Goal: Complete application form

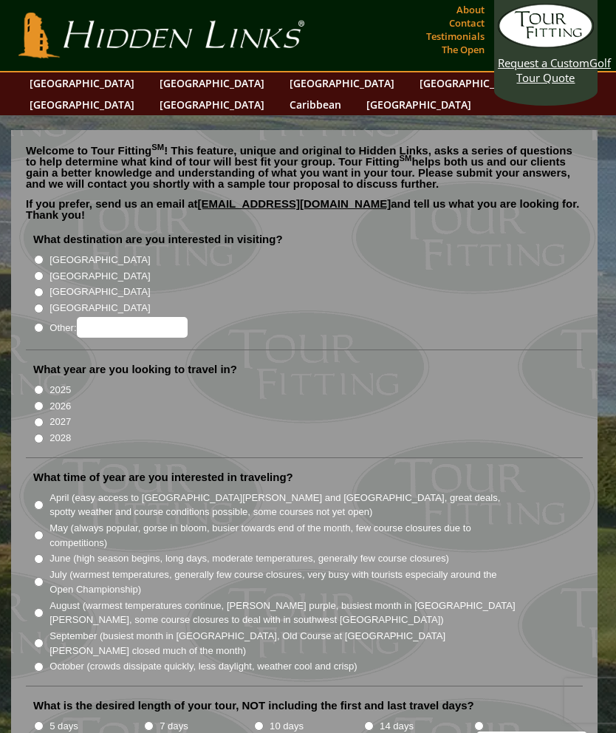
click at [44, 255] on input "[GEOGRAPHIC_DATA]" at bounding box center [39, 260] width 10 height 10
radio input "true"
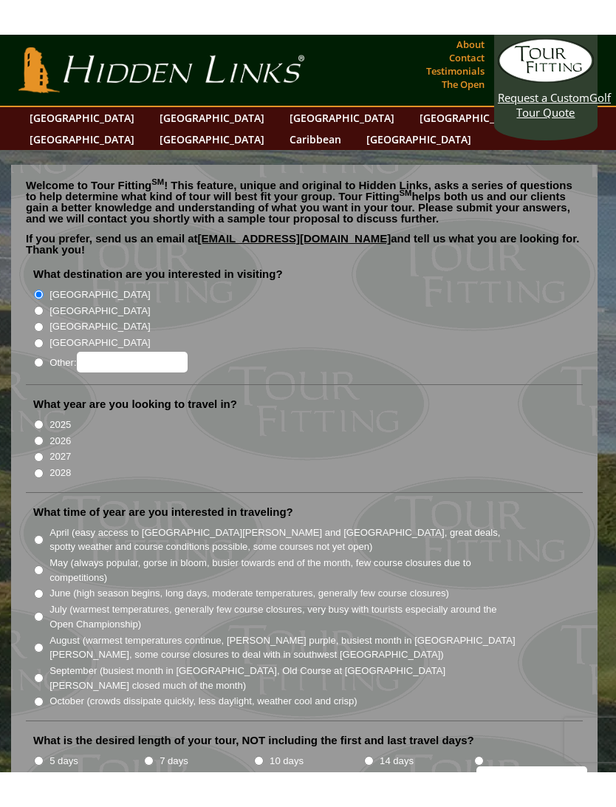
scroll to position [18, 0]
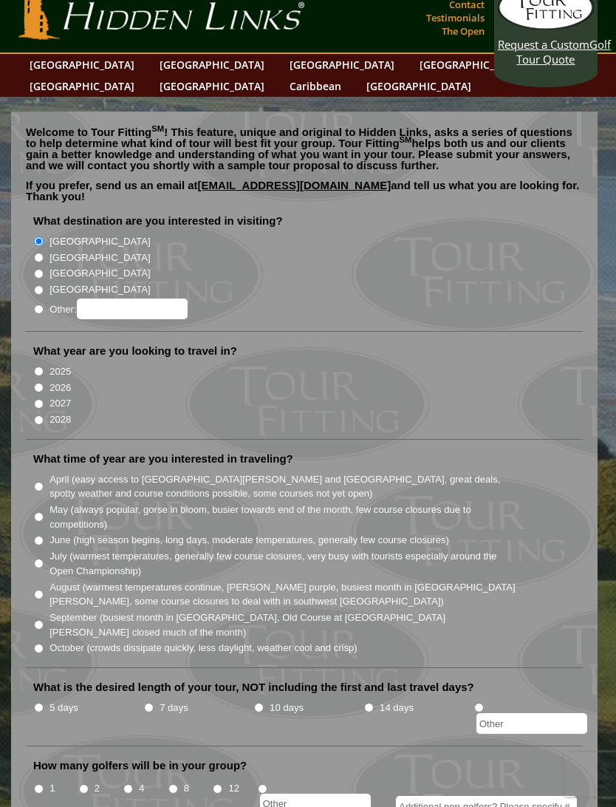
click at [38, 383] on input "2026" at bounding box center [39, 388] width 10 height 10
radio input "true"
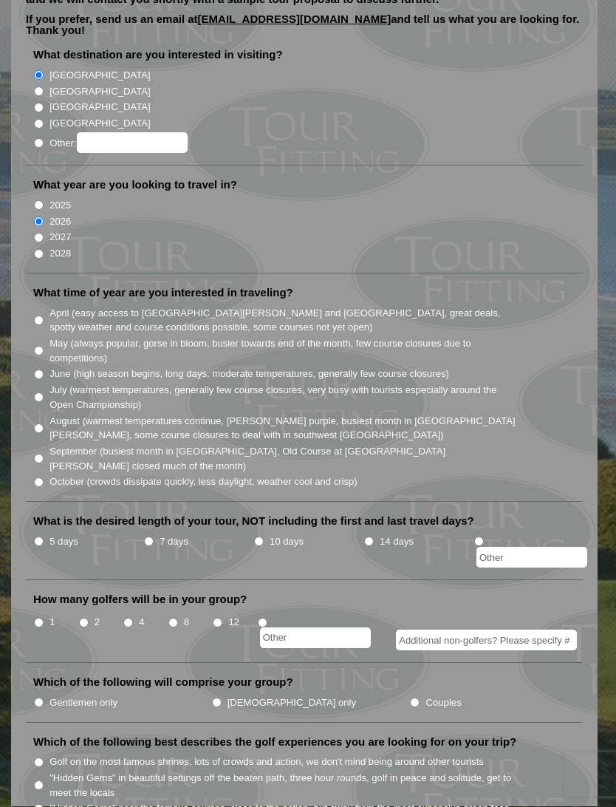
scroll to position [186, 0]
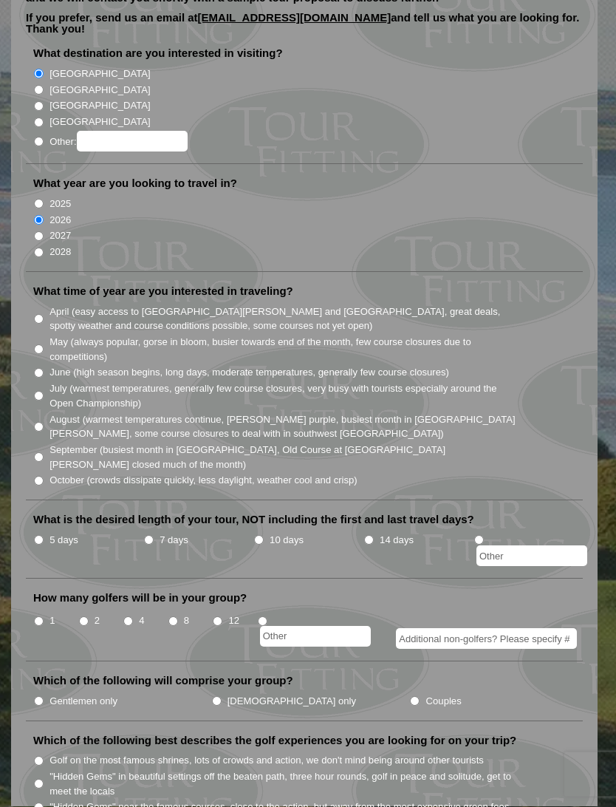
click at [41, 453] on input "September (busiest month in [GEOGRAPHIC_DATA], Old Course at [GEOGRAPHIC_DATA][…" at bounding box center [39, 458] width 10 height 10
radio input "true"
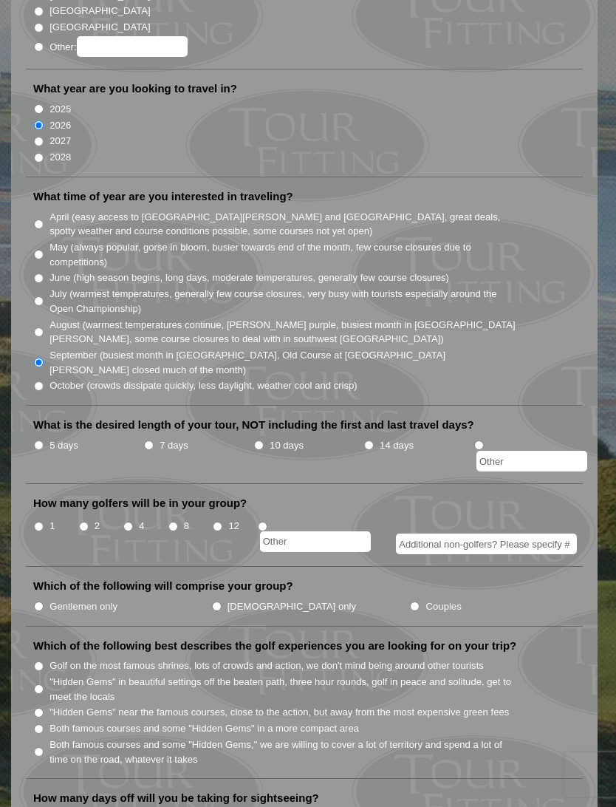
scroll to position [282, 0]
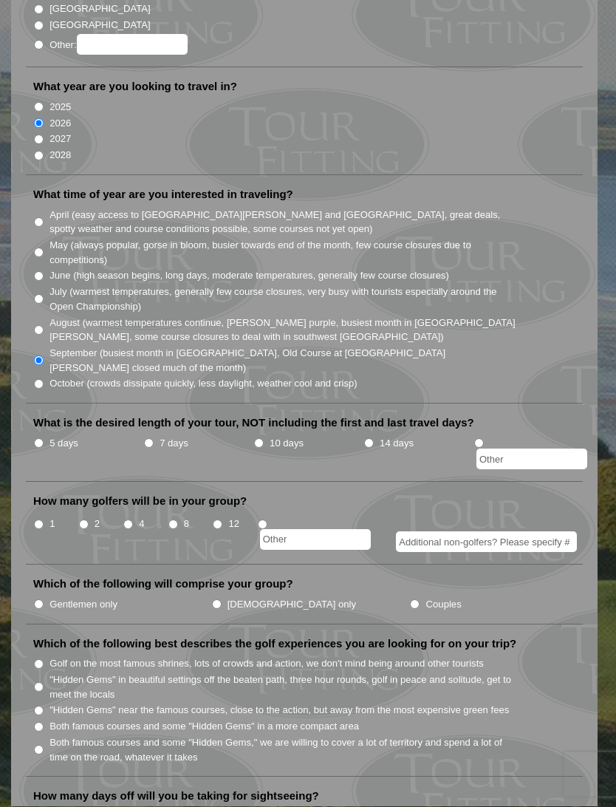
click at [147, 439] on input "7 days" at bounding box center [149, 444] width 10 height 10
radio input "true"
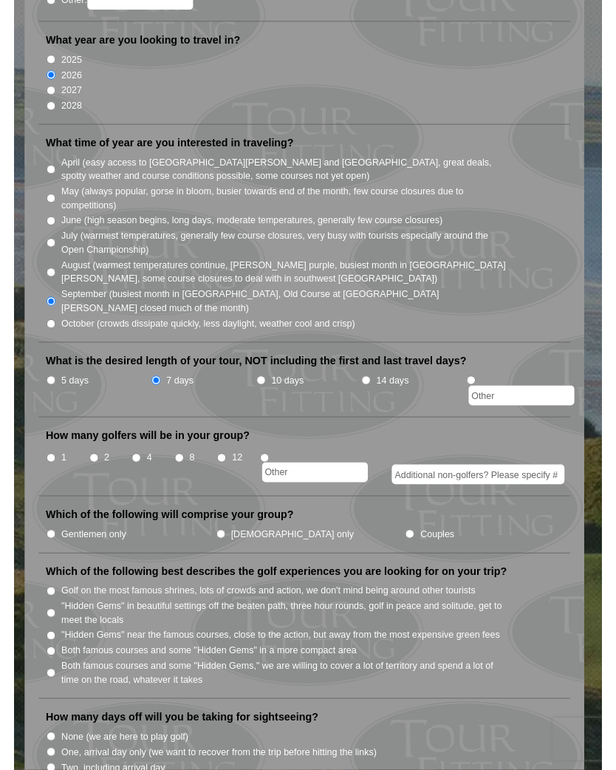
scroll to position [328, 0]
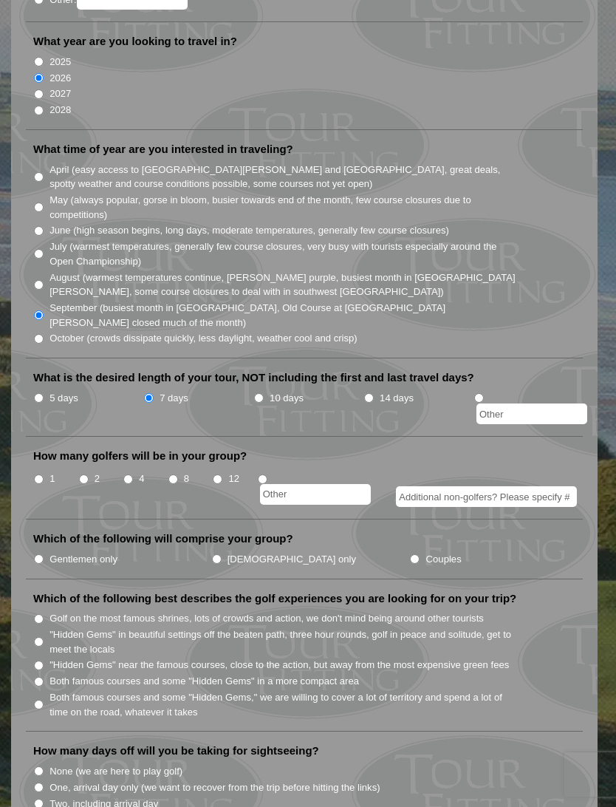
click at [128, 474] on input "4" at bounding box center [128, 479] width 10 height 10
radio input "true"
click at [542, 486] on input "Additional non-golfers? Please specify #" at bounding box center [486, 496] width 181 height 21
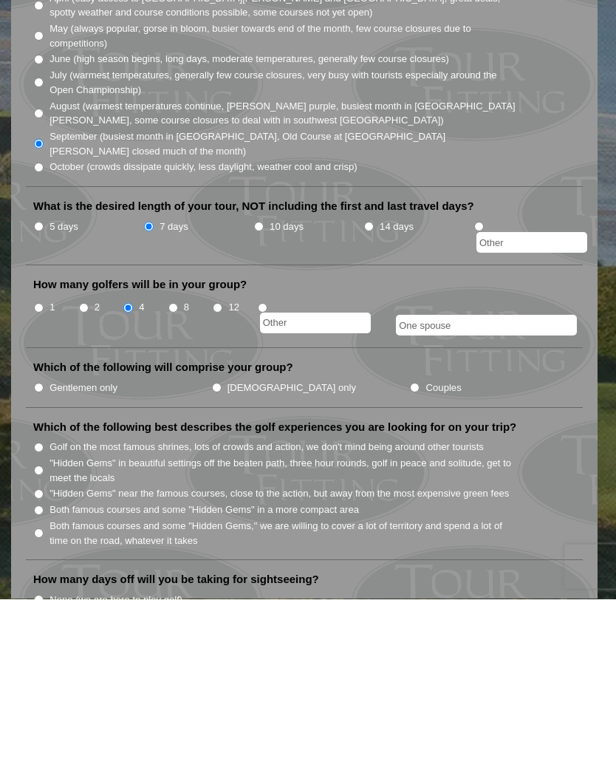
type input "One spouse"
click at [44, 554] on input "Gentlemen only" at bounding box center [39, 559] width 10 height 10
radio input "true"
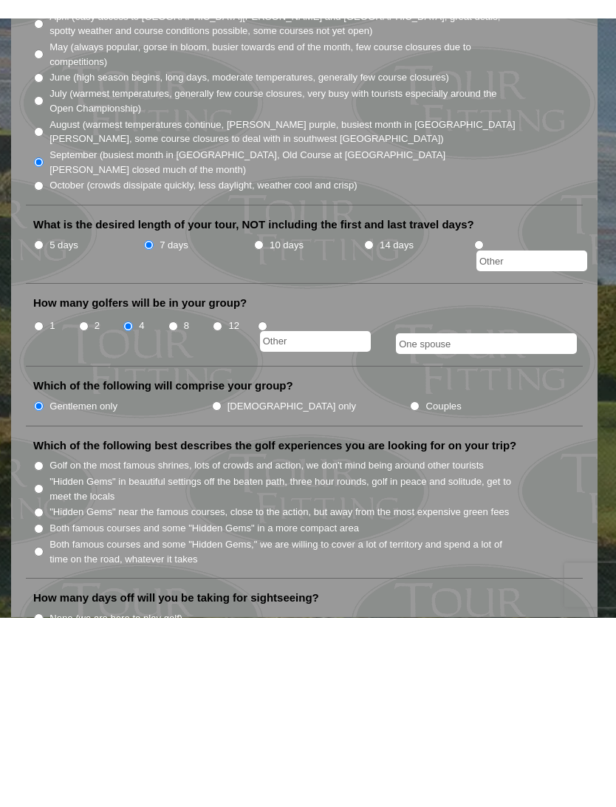
scroll to position [500, 0]
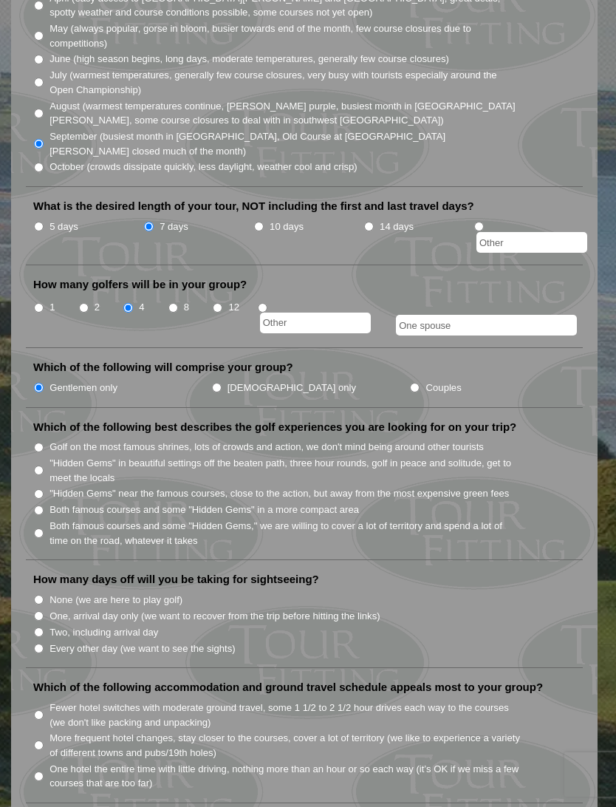
click at [410, 383] on input "Couples" at bounding box center [415, 388] width 10 height 10
radio input "true"
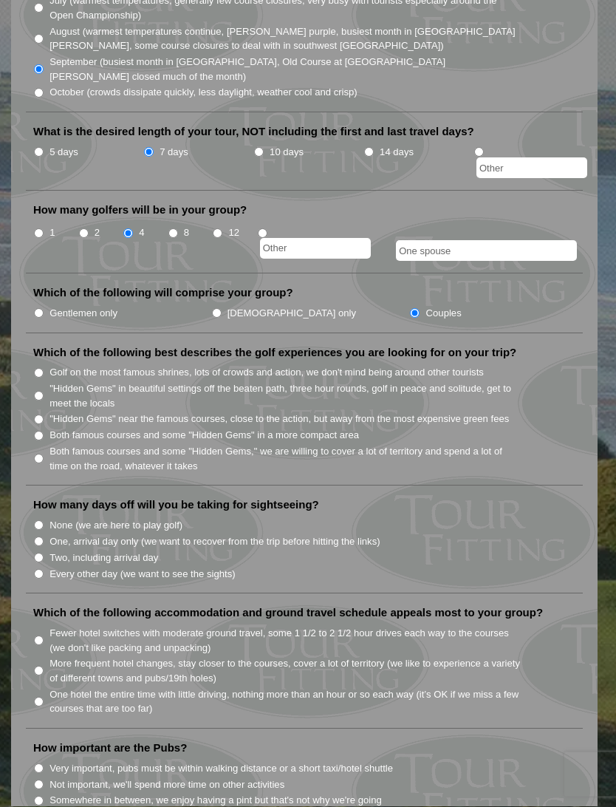
scroll to position [575, 0]
click at [44, 430] on input "Both famous courses and some "Hidden Gems" in a more compact area" at bounding box center [39, 435] width 10 height 10
radio input "true"
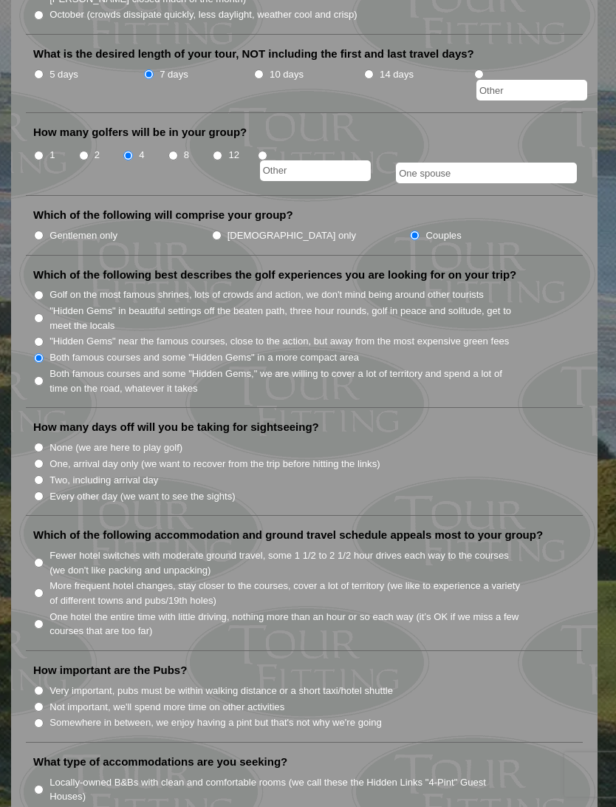
scroll to position [650, 0]
click at [44, 493] on input "Every other day (we want to see the sights)" at bounding box center [39, 498] width 10 height 10
radio input "true"
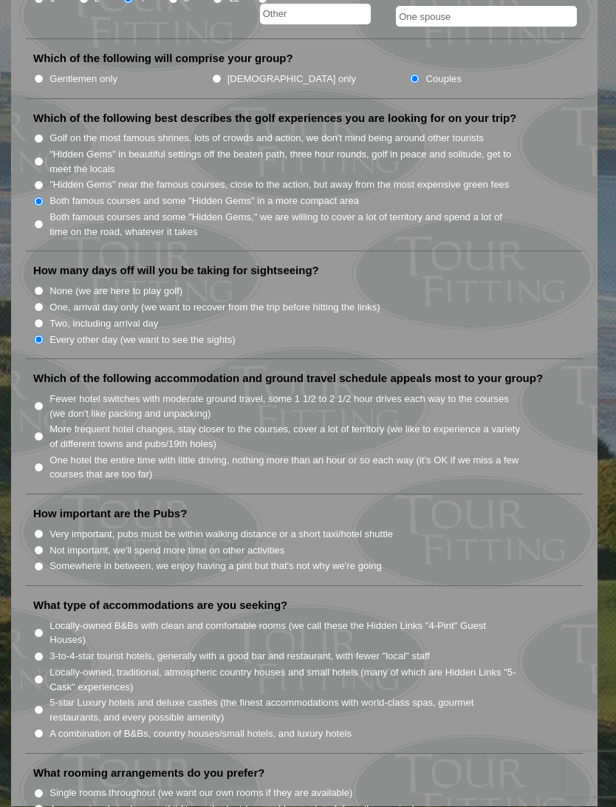
scroll to position [809, 0]
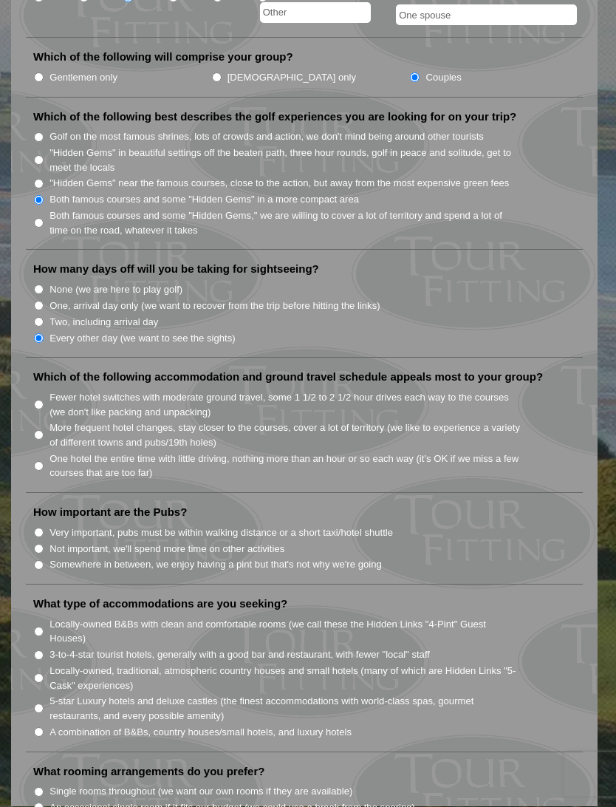
click at [49, 420] on li "More frequent hotel changes, stay closer to the courses, cover a lot of territo…" at bounding box center [310, 435] width 554 height 30
click at [41, 431] on input "More frequent hotel changes, stay closer to the courses, cover a lot of territo…" at bounding box center [39, 436] width 10 height 10
radio input "true"
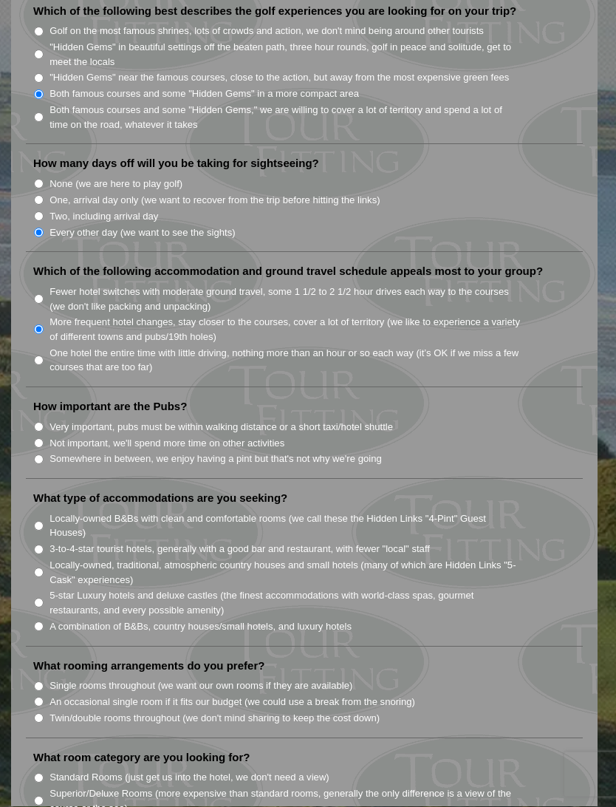
scroll to position [916, 0]
click at [44, 455] on input "Somewhere in between, we enjoy having a pint but that's not why we're going" at bounding box center [39, 460] width 10 height 10
radio input "true"
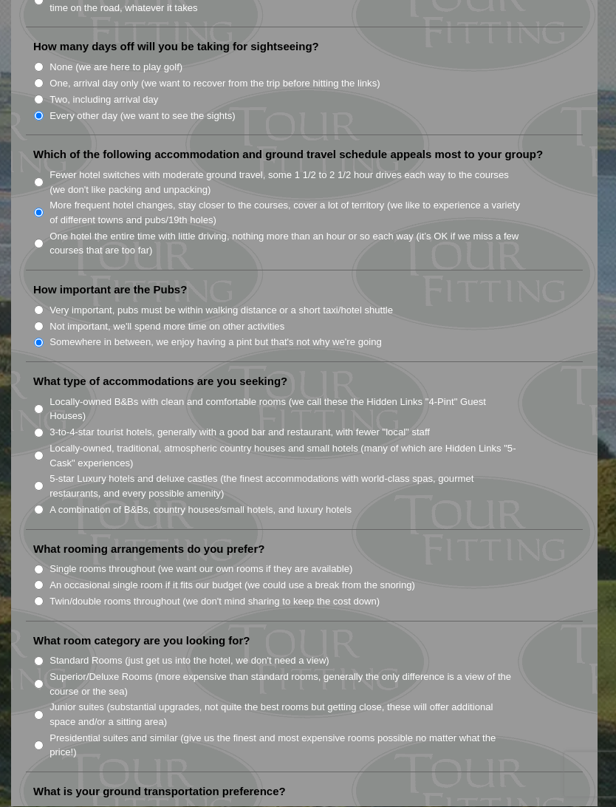
scroll to position [1035, 0]
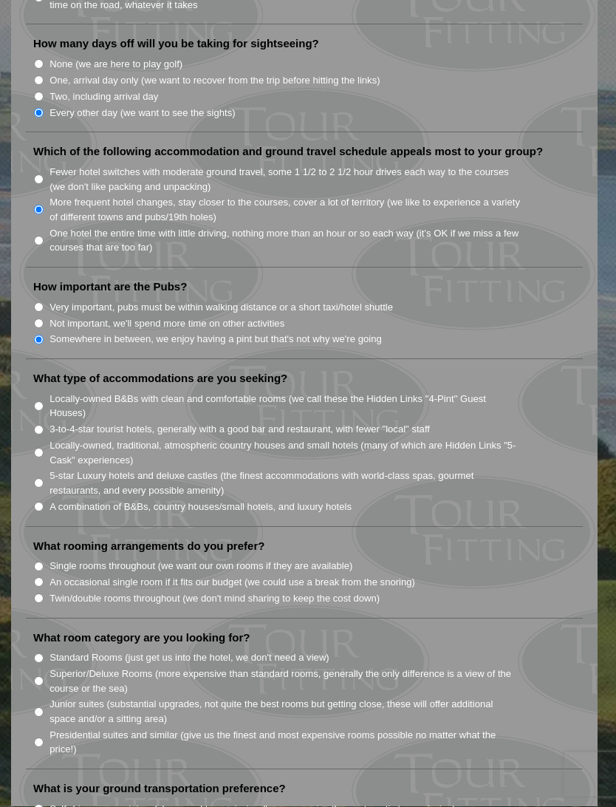
click at [41, 479] on input "5-star Luxury hotels and deluxe castles (the finest accommodations with world-c…" at bounding box center [39, 484] width 10 height 10
radio input "true"
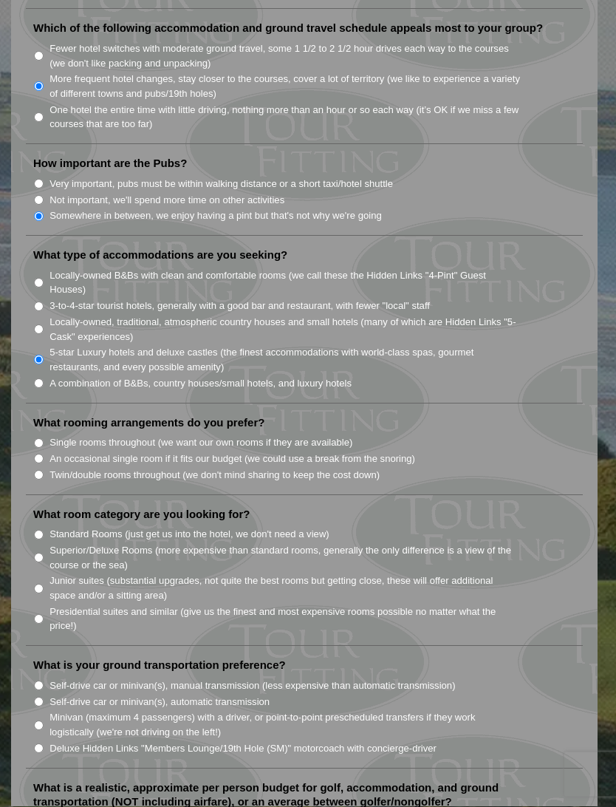
scroll to position [1159, 0]
click at [43, 470] on input "Twin/double rooms throughout (we don't mind sharing to keep the cost down)" at bounding box center [39, 475] width 10 height 10
radio input "true"
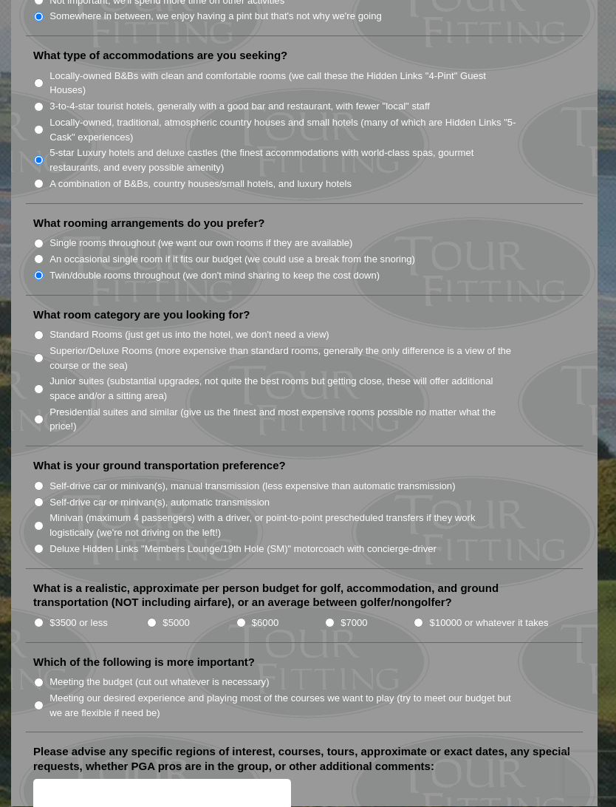
scroll to position [1361, 0]
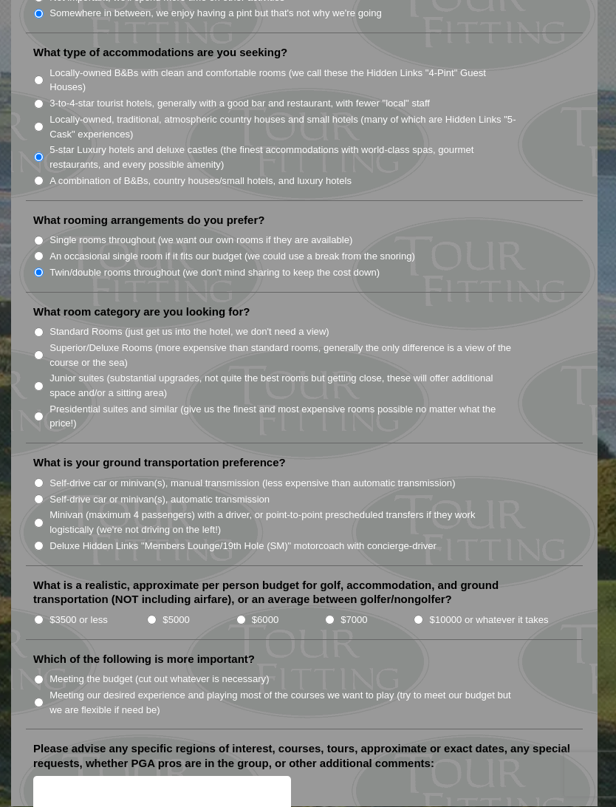
click at [44, 340] on li "Superior/Deluxe Rooms (more expensive than standard rooms, generally the only d…" at bounding box center [310, 355] width 554 height 30
click at [40, 351] on input "Superior/Deluxe Rooms (more expensive than standard rooms, generally the only d…" at bounding box center [39, 356] width 10 height 10
radio input "true"
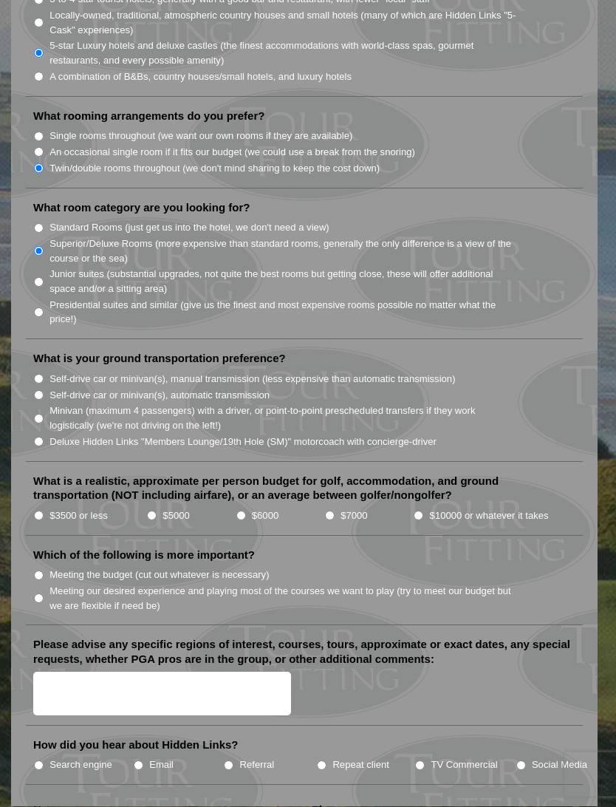
scroll to position [1467, 0]
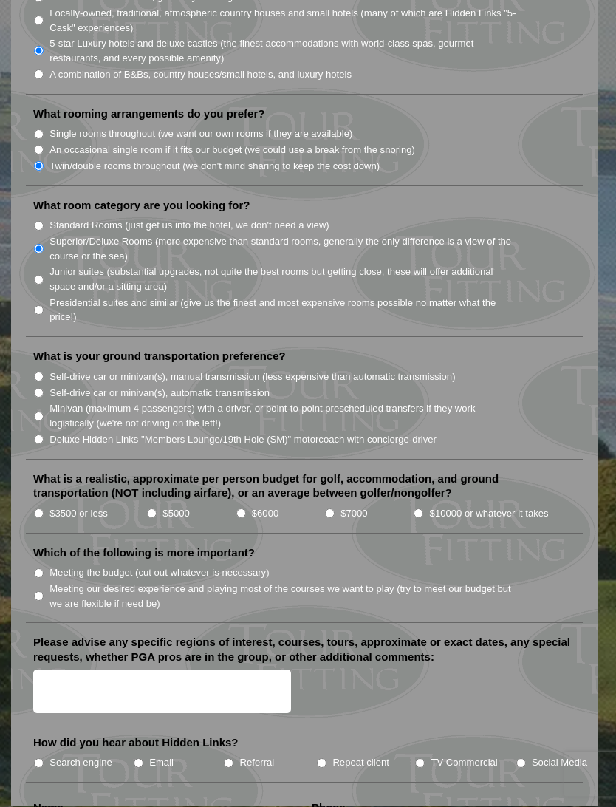
click at [39, 412] on input "Minivan (maximum 4 passengers) with a driver, or point-to-point prescheduled tr…" at bounding box center [39, 417] width 10 height 10
radio input "true"
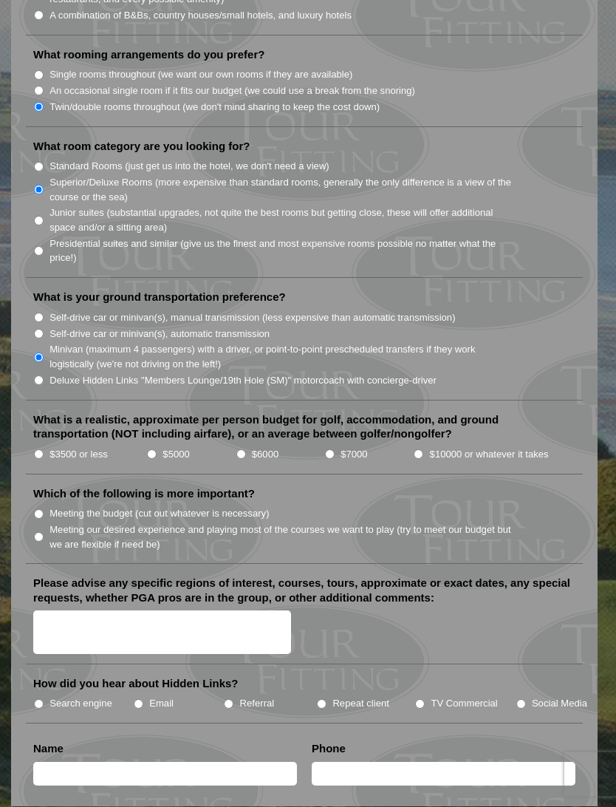
scroll to position [1528, 0]
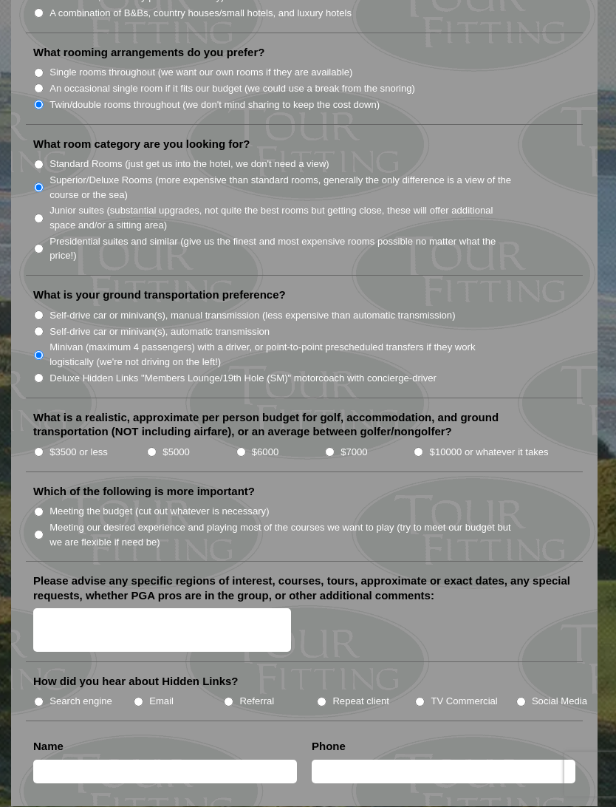
click at [150, 448] on input "$5000" at bounding box center [152, 453] width 10 height 10
radio input "true"
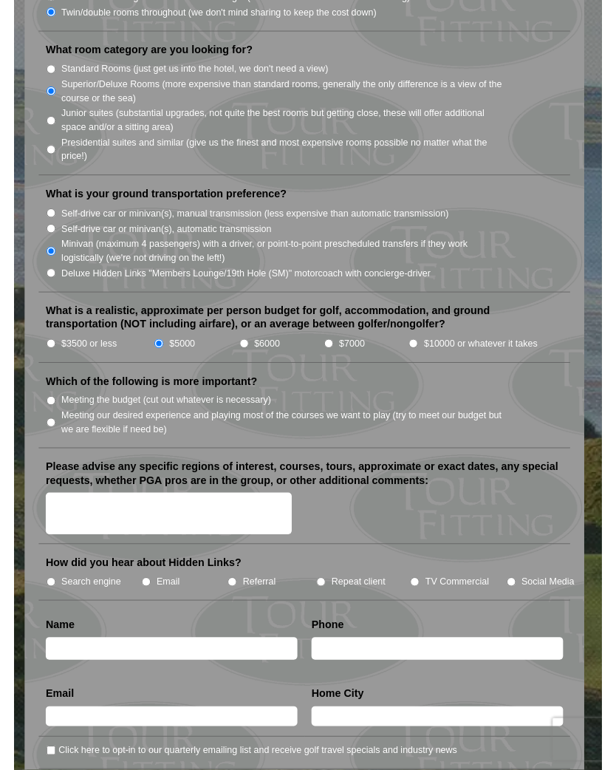
scroll to position [1627, 0]
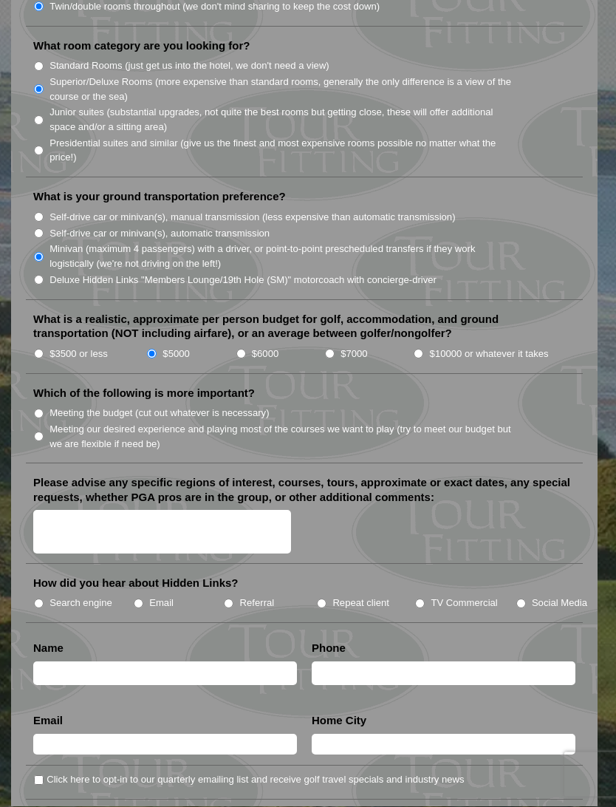
click at [49, 421] on li "Meeting our desired experience and playing most of the courses we want to play …" at bounding box center [310, 436] width 554 height 30
click at [37, 432] on input "Meeting our desired experience and playing most of the courses we want to play …" at bounding box center [39, 437] width 10 height 10
radio input "true"
click at [81, 511] on textarea "Please advise any specific regions of interest, courses, tours, approximate or …" at bounding box center [162, 533] width 258 height 44
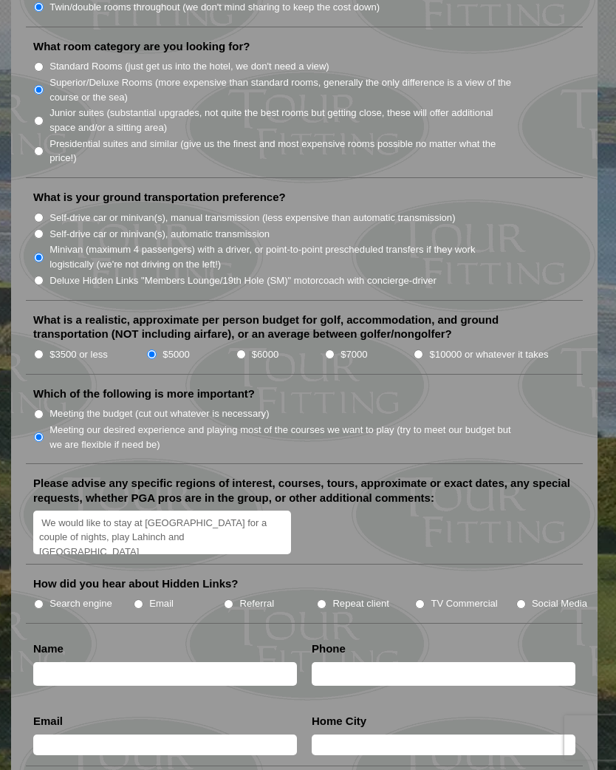
click at [69, 511] on textarea "We would like to stay at [GEOGRAPHIC_DATA] for a couple of nights, play Lahinch…" at bounding box center [162, 533] width 258 height 44
click at [231, 511] on textarea "We would like to stay at [GEOGRAPHIC_DATA] for a couple of nights, alao play La…" at bounding box center [162, 533] width 258 height 44
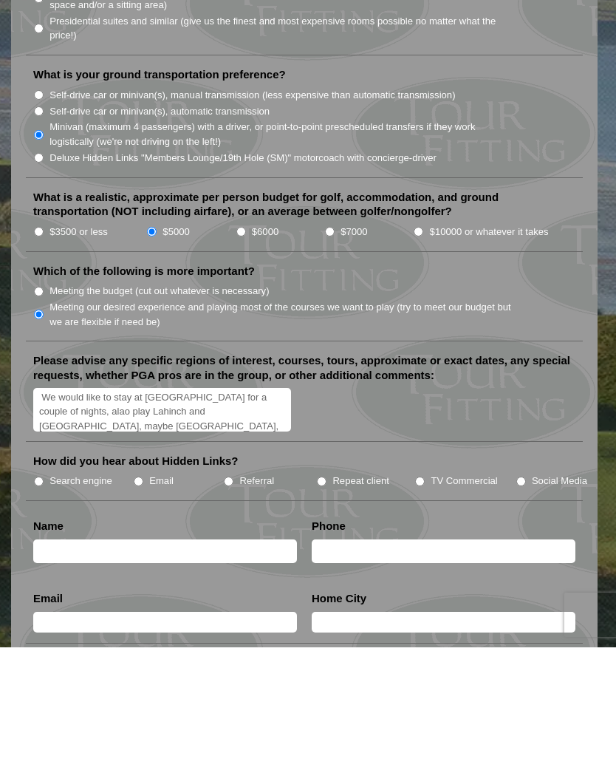
type textarea "We would like to stay at [GEOGRAPHIC_DATA] for a couple of nights, alao play La…"
click at [44, 599] on input "Search engine" at bounding box center [39, 604] width 10 height 10
radio input "true"
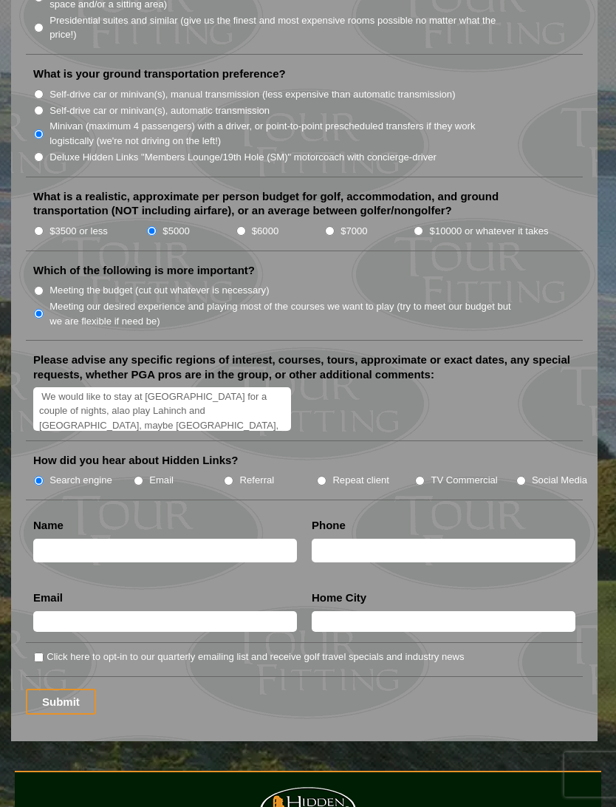
click at [83, 539] on input "text" at bounding box center [165, 551] width 264 height 24
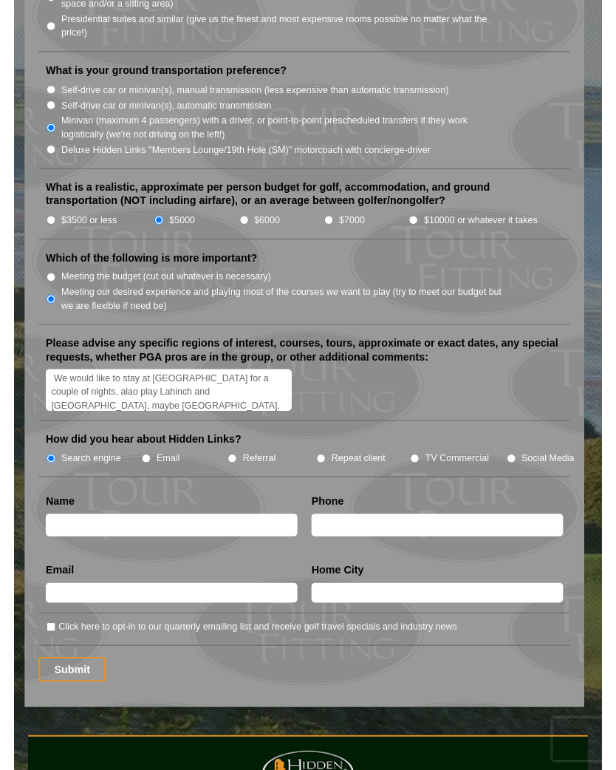
scroll to position [1749, 0]
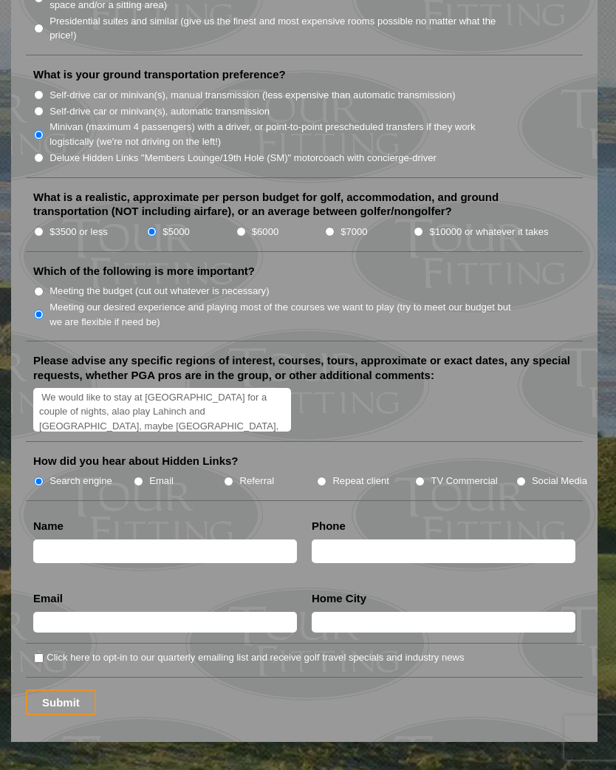
type input "[PERSON_NAME]"
type input "5083674504"
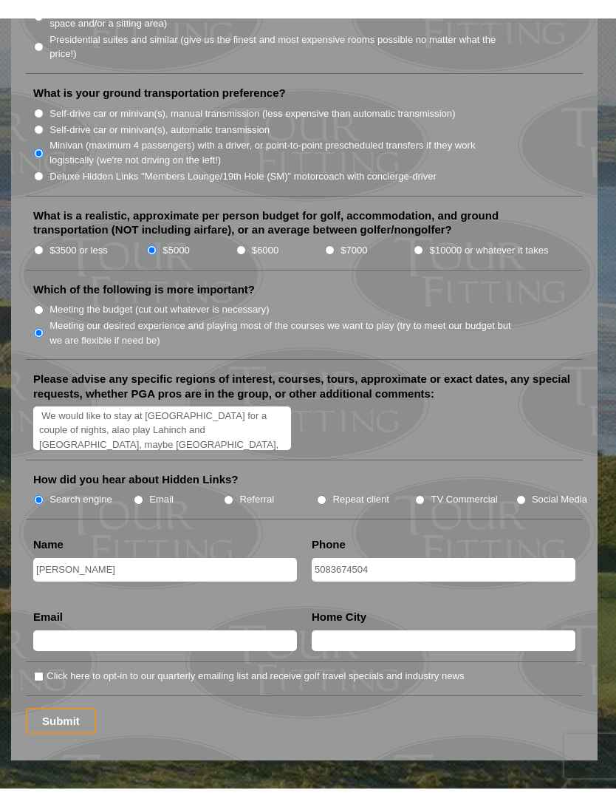
scroll to position [1750, 0]
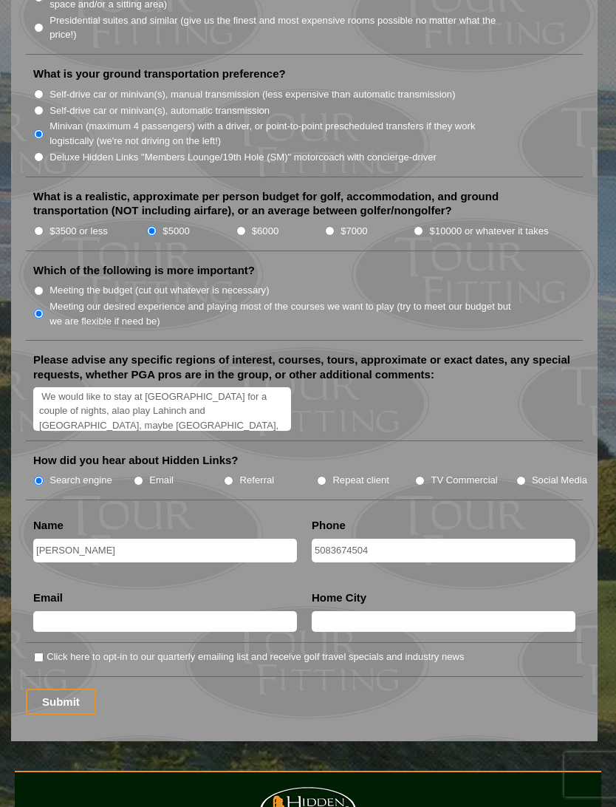
type input "[GEOGRAPHIC_DATA]"
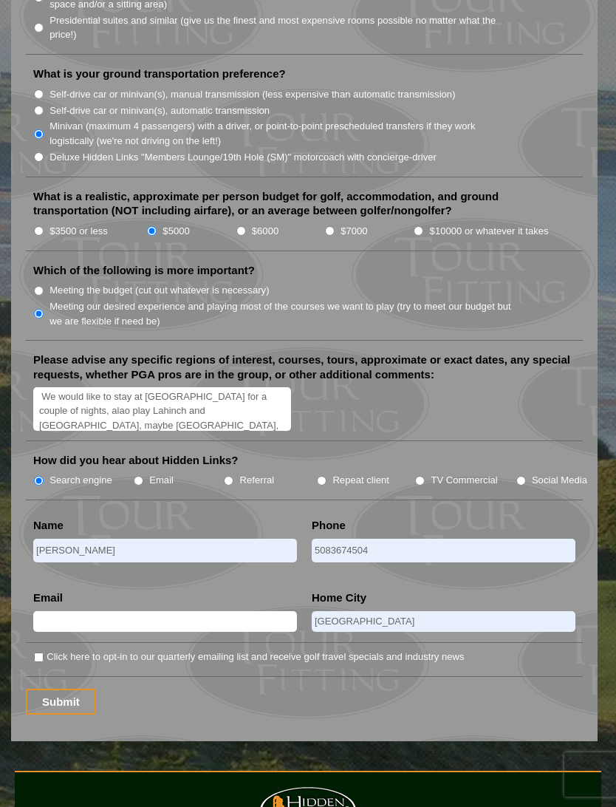
click at [213, 611] on input "text" at bounding box center [165, 621] width 264 height 21
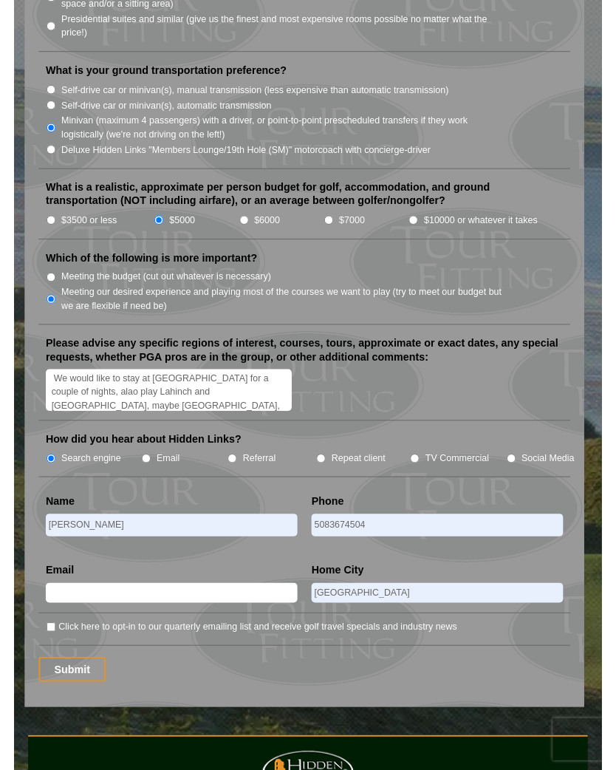
scroll to position [1808, 0]
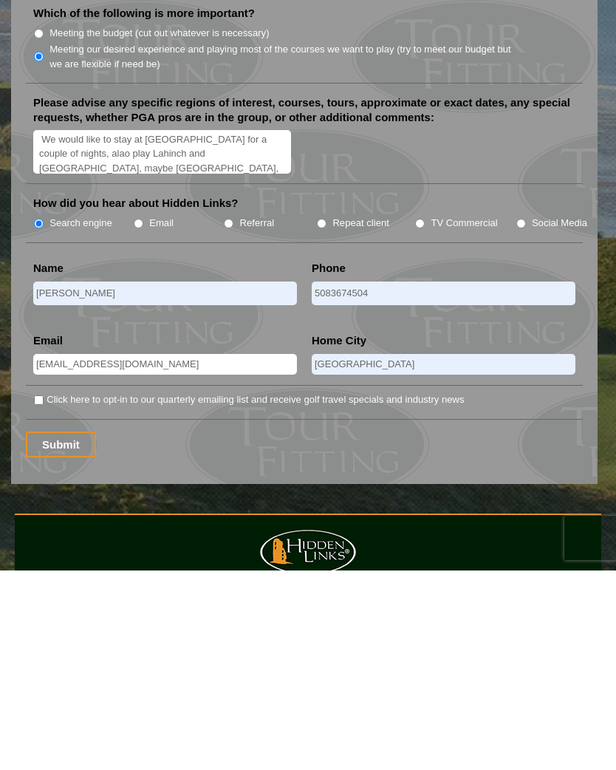
type input "[EMAIL_ADDRESS][DOMAIN_NAME]"
click at [458, 554] on input "[GEOGRAPHIC_DATA]" at bounding box center [444, 564] width 264 height 21
type input "O"
type input "Jupiter"
click at [43, 595] on input "Click here to opt-in to our quarterly emailing list and receive golf travel spe…" at bounding box center [39, 600] width 10 height 10
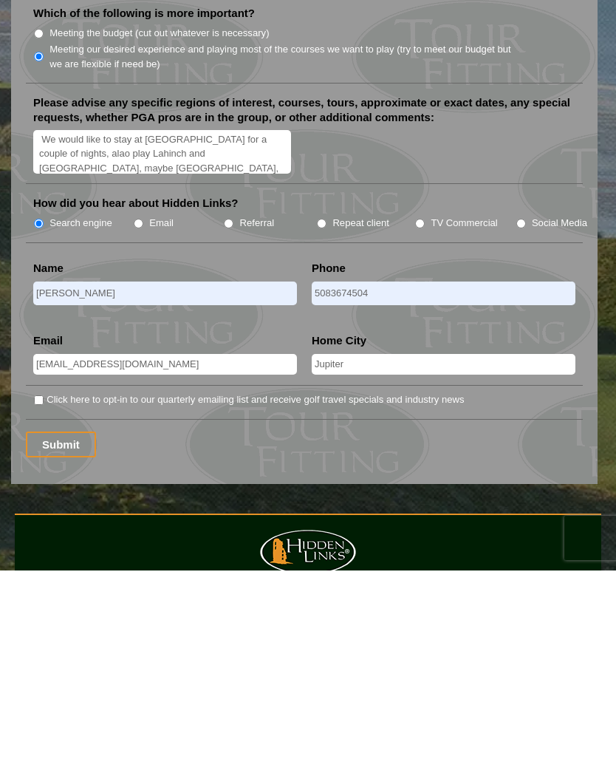
checkbox input "true"
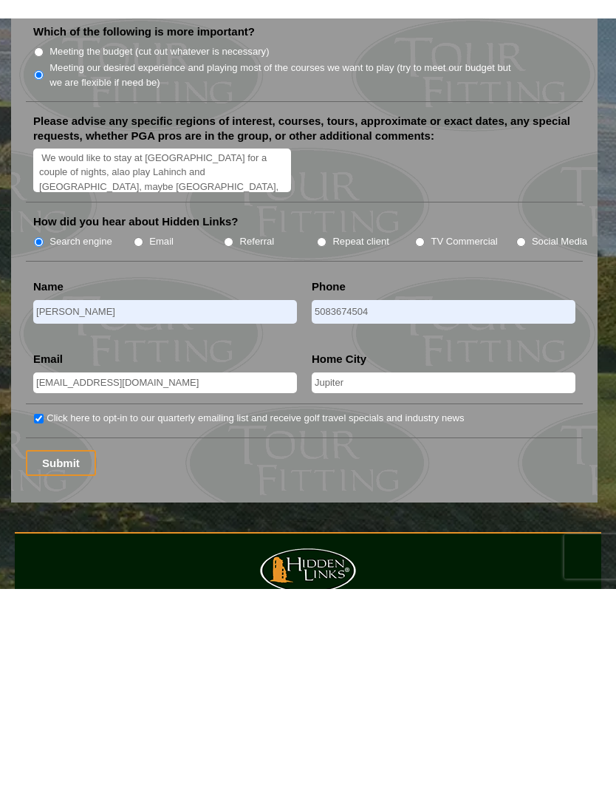
scroll to position [1979, 0]
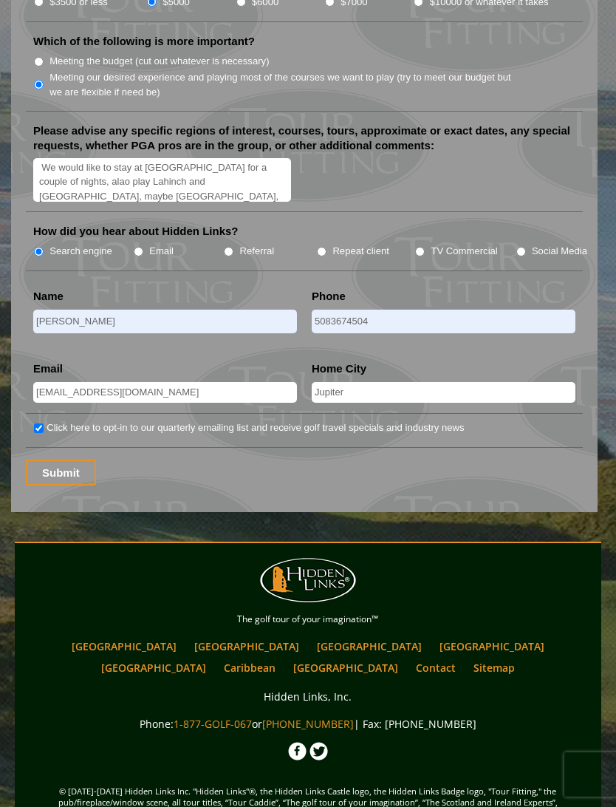
click at [61, 460] on input "Submit" at bounding box center [61, 473] width 70 height 26
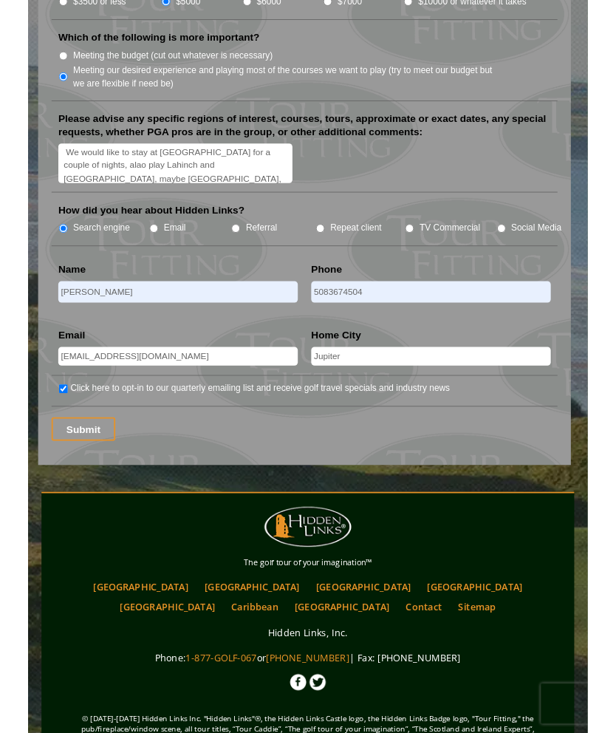
scroll to position [2053, 0]
